Goal: Information Seeking & Learning: Learn about a topic

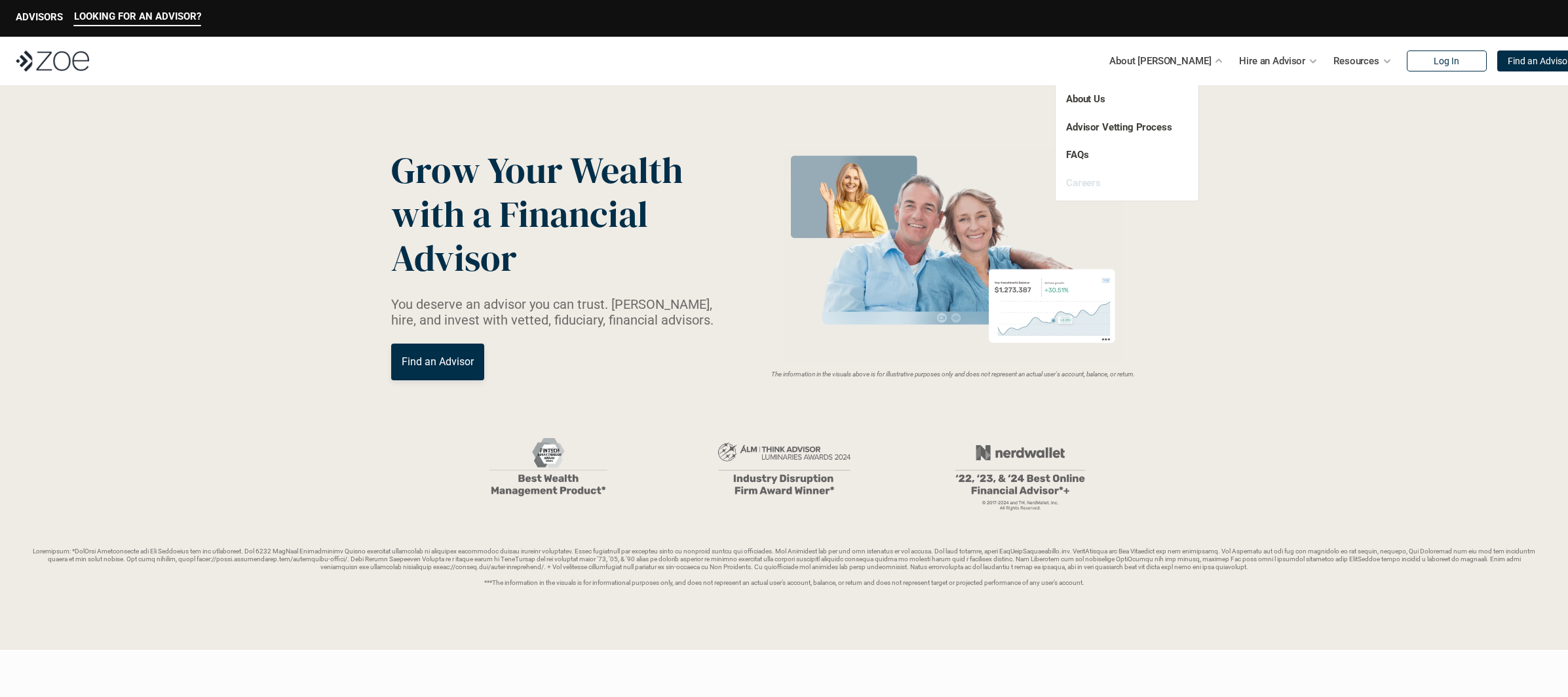
click at [1091, 178] on link "Careers" at bounding box center [1083, 183] width 35 height 12
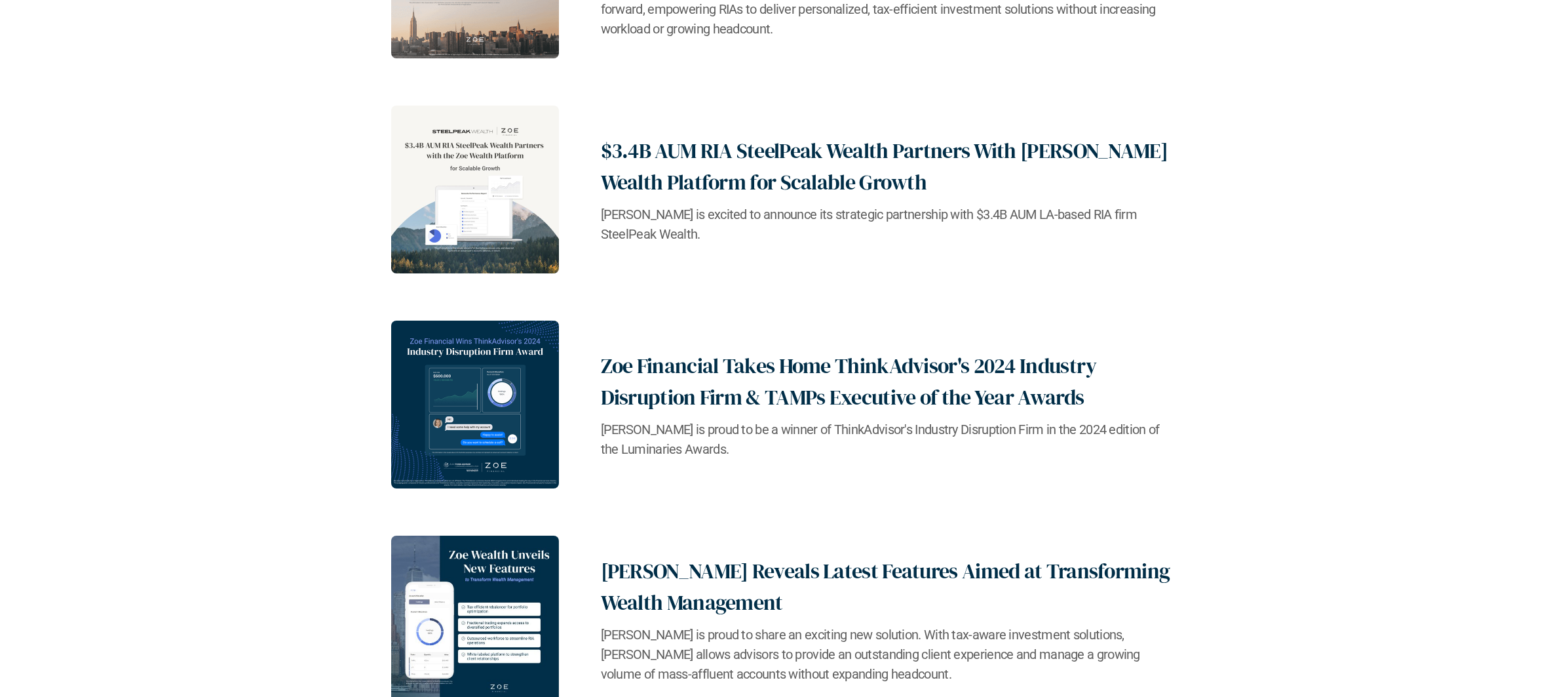
scroll to position [2426, 0]
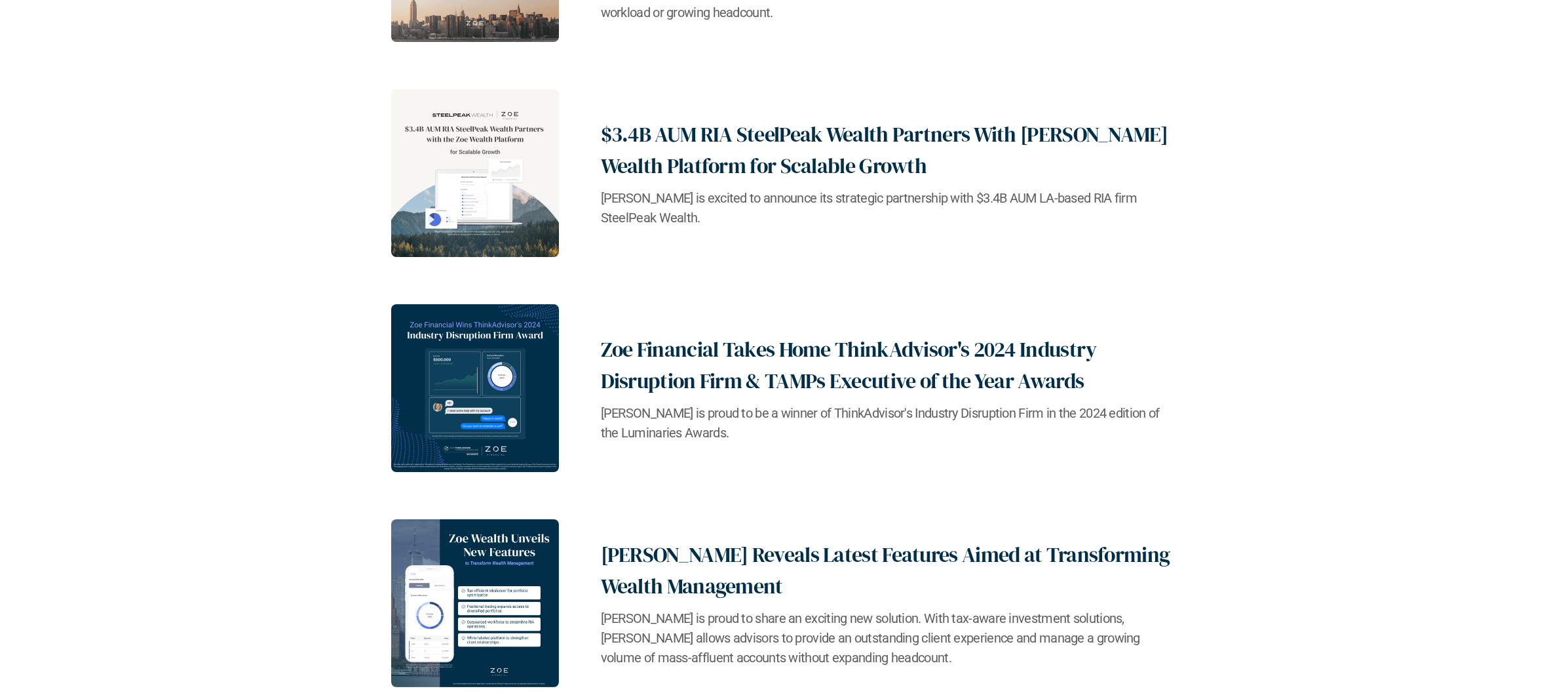
click at [695, 180] on h2 "$3.4B AUM RIA SteelPeak Wealth Partners With [PERSON_NAME] Wealth Platform for …" at bounding box center [889, 150] width 577 height 63
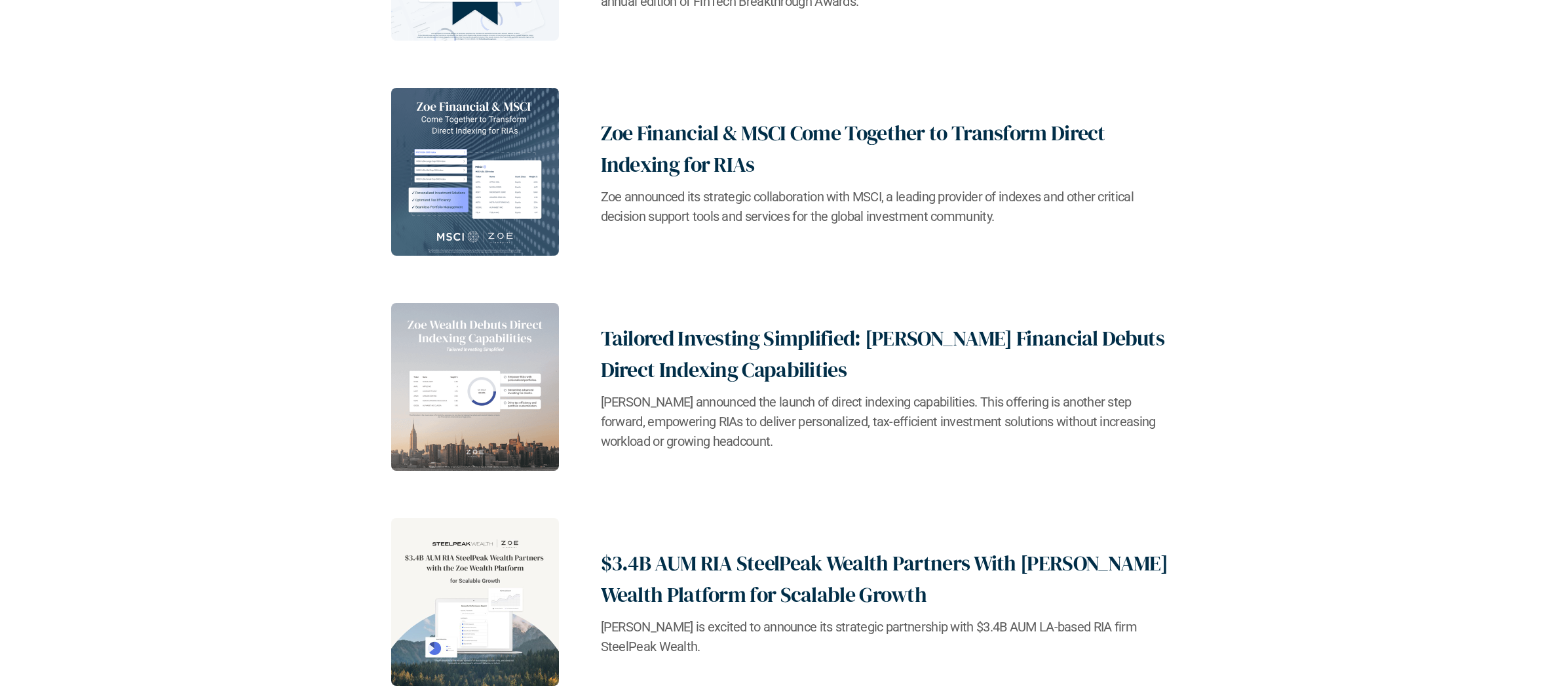
scroll to position [2144, 0]
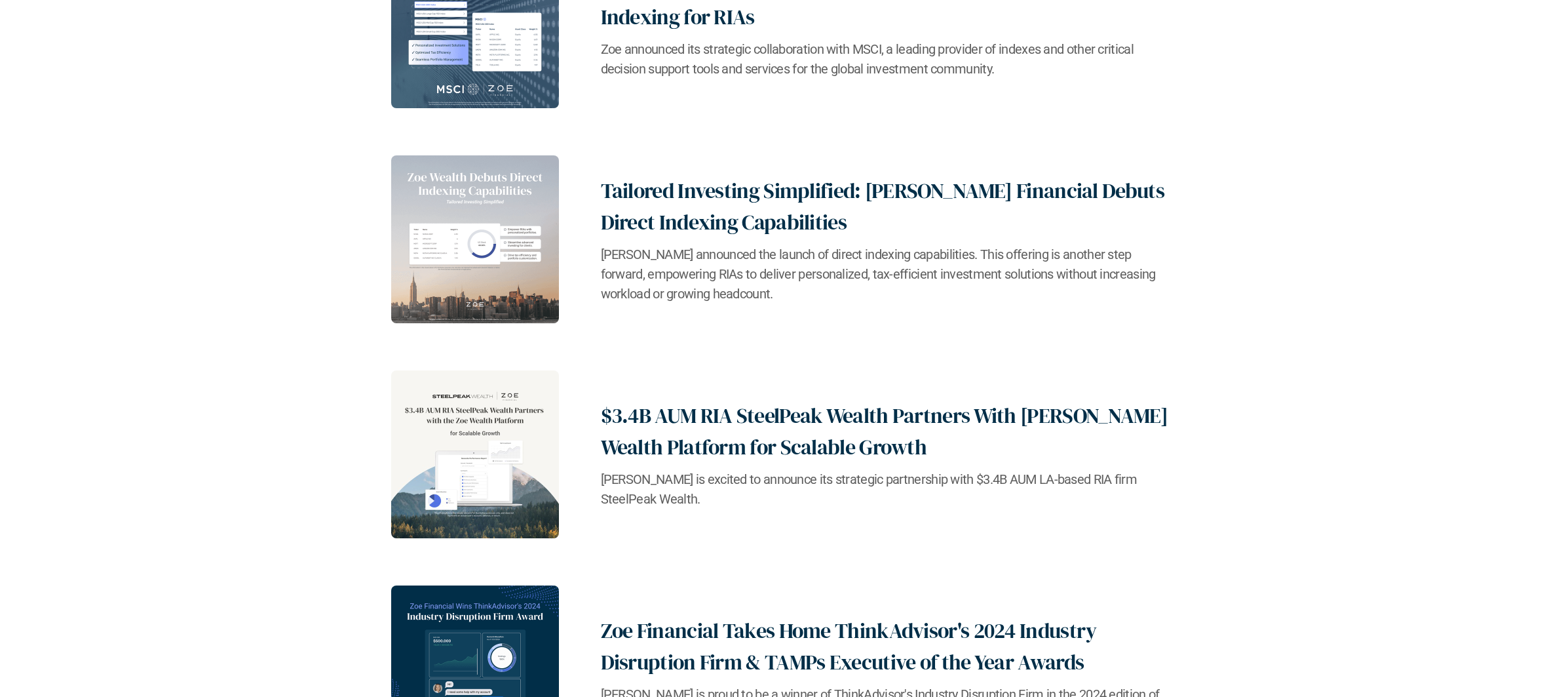
click at [861, 431] on h2 "$3.4B AUM RIA SteelPeak Wealth Partners With [PERSON_NAME] Wealth Platform for …" at bounding box center [889, 431] width 577 height 63
